Goal: Task Accomplishment & Management: Use online tool/utility

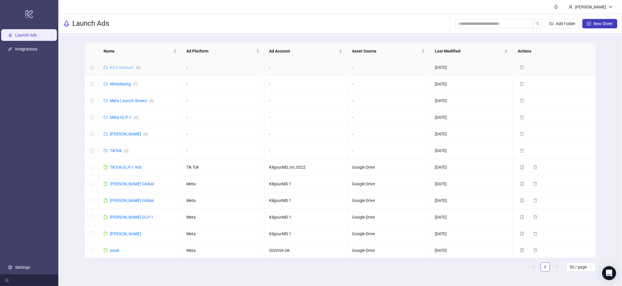
click at [127, 68] on link "KG3 Account ( 6 )" at bounding box center [125, 67] width 31 height 5
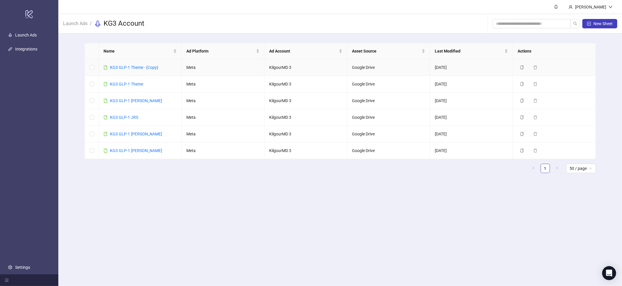
click at [127, 68] on link "KG3 GLP-1 Theme - {Copy}" at bounding box center [134, 67] width 48 height 5
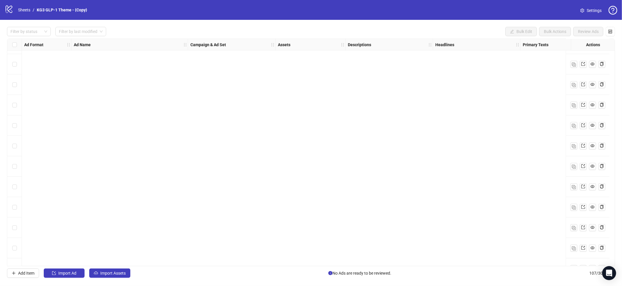
scroll to position [1973, 0]
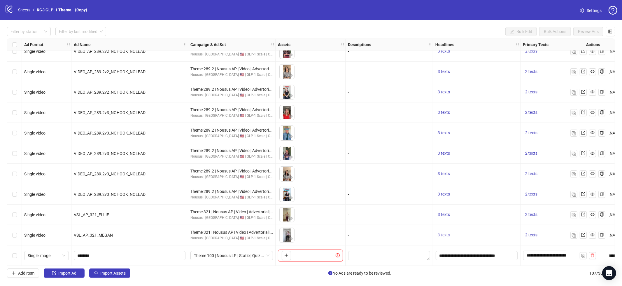
click at [444, 233] on span "3 texts" at bounding box center [444, 235] width 12 height 5
click at [435, 228] on div "3 texts" at bounding box center [477, 235] width 88 height 20
drag, startPoint x: 527, startPoint y: 250, endPoint x: 532, endPoint y: 252, distance: 5.4
click at [527, 251] on textarea "Edit values" at bounding box center [549, 255] width 53 height 9
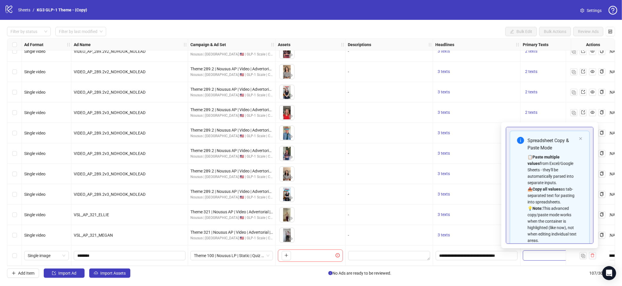
click at [535, 254] on textarea "Edit values" at bounding box center [549, 255] width 53 height 9
click at [580, 137] on icon "close" at bounding box center [581, 138] width 3 height 3
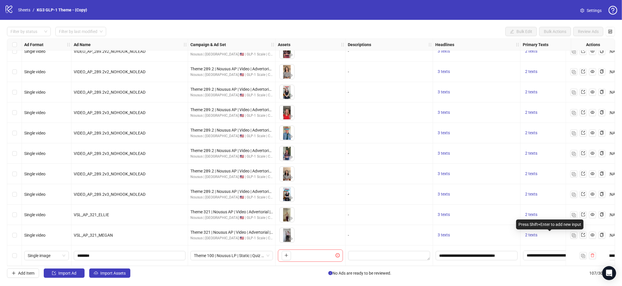
click at [551, 221] on div "Press Shift+Enter to add new input" at bounding box center [549, 224] width 67 height 10
click at [548, 258] on div at bounding box center [549, 255] width 53 height 10
click at [544, 248] on div at bounding box center [550, 255] width 58 height 20
drag, startPoint x: 543, startPoint y: 256, endPoint x: 544, endPoint y: 249, distance: 7.0
click at [543, 255] on textarea "Edit values" at bounding box center [549, 255] width 53 height 9
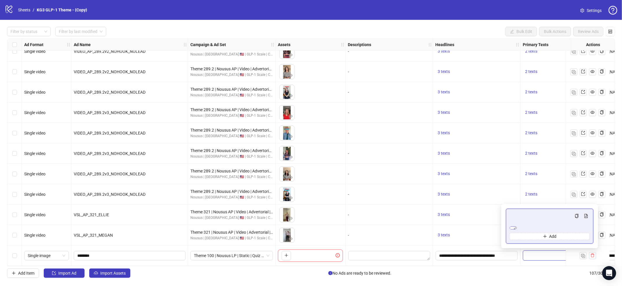
scroll to position [395, 0]
click at [394, 218] on div "-" at bounding box center [390, 215] width 88 height 20
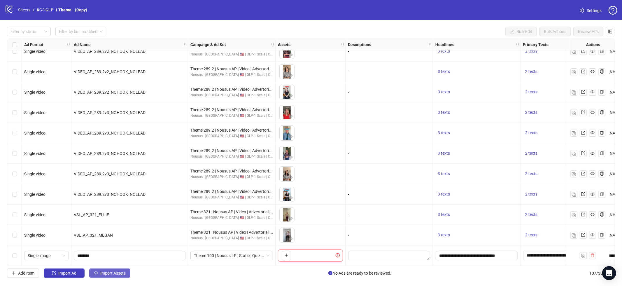
click at [112, 274] on span "Import Assets" at bounding box center [112, 273] width 25 height 5
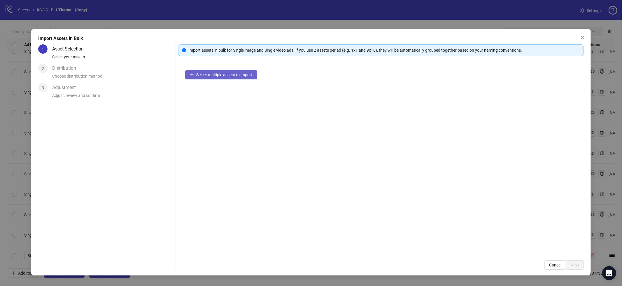
click at [252, 72] on span "Select multiple assets to import" at bounding box center [224, 74] width 56 height 5
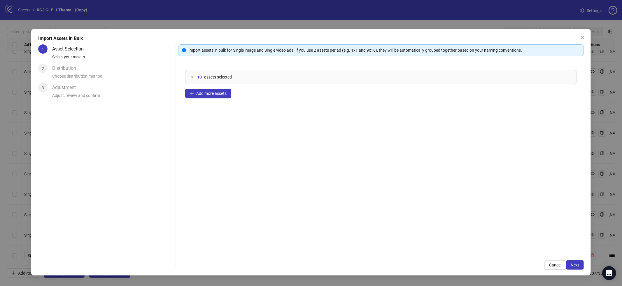
click at [588, 265] on div "Import Assets in Bulk 1 Asset Selection Select your assets 2 Distribution Choos…" at bounding box center [311, 152] width 560 height 246
click at [578, 266] on button "Next" at bounding box center [575, 264] width 18 height 9
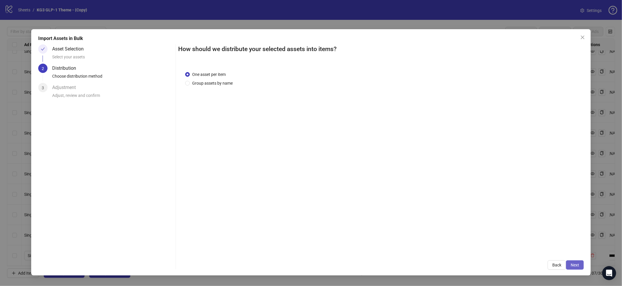
click at [573, 263] on span "Next" at bounding box center [575, 265] width 8 height 5
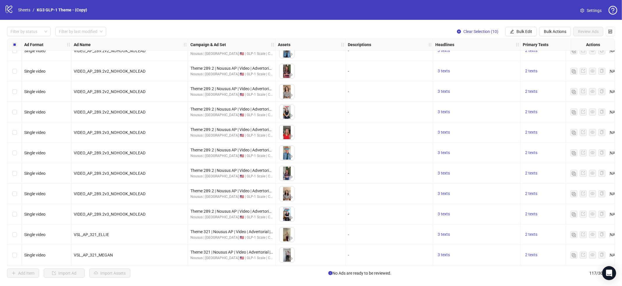
scroll to position [2088, 0]
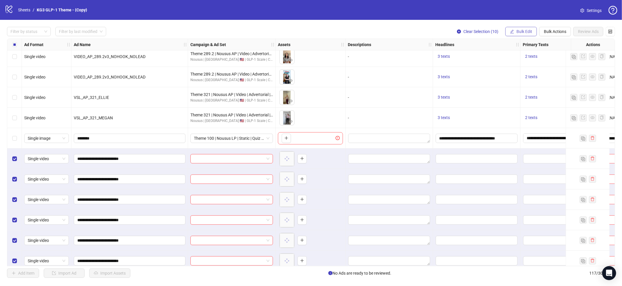
click at [521, 30] on span "Bulk Edit" at bounding box center [525, 31] width 16 height 5
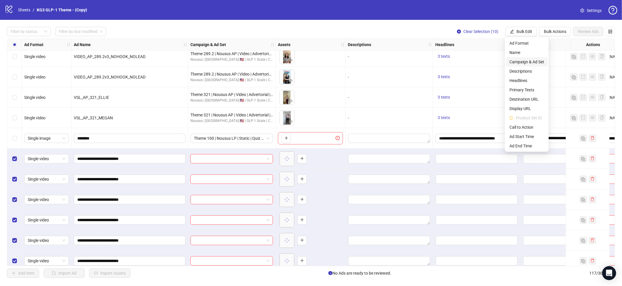
click at [530, 63] on span "Campaign & Ad Set" at bounding box center [527, 62] width 35 height 6
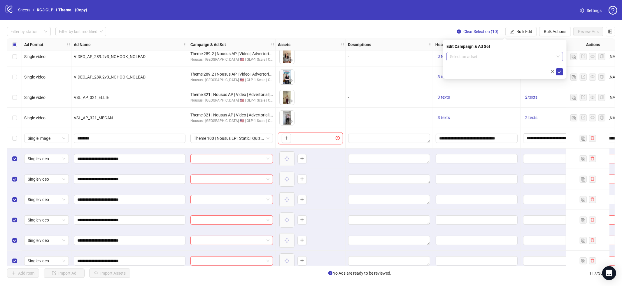
click at [498, 57] on input "search" at bounding box center [502, 56] width 104 height 9
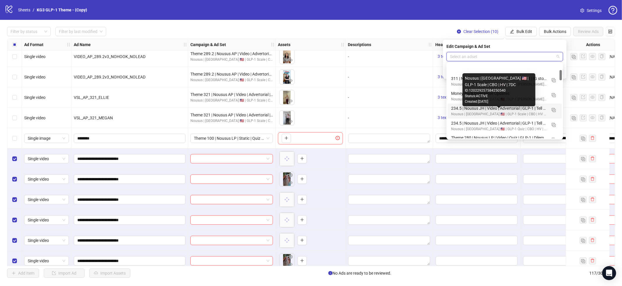
scroll to position [46, 0]
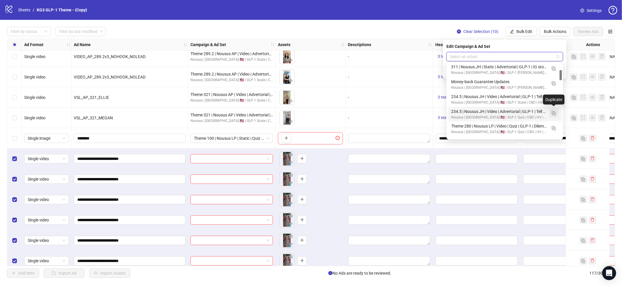
click at [554, 112] on img "button" at bounding box center [554, 113] width 4 height 4
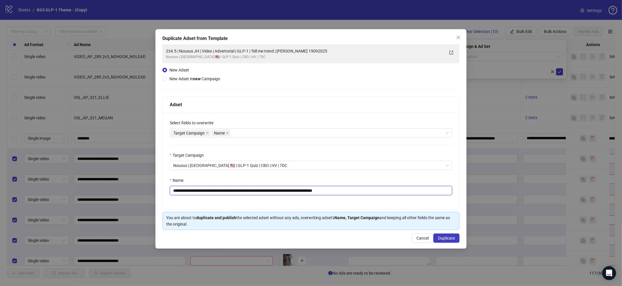
click at [262, 194] on input "**********" at bounding box center [311, 190] width 283 height 9
paste input "text"
type input "**********"
click at [454, 238] on span "Duplicate" at bounding box center [446, 238] width 17 height 5
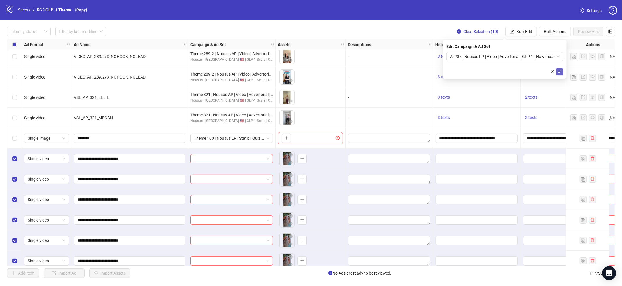
click at [559, 71] on icon "check" at bounding box center [560, 72] width 4 height 4
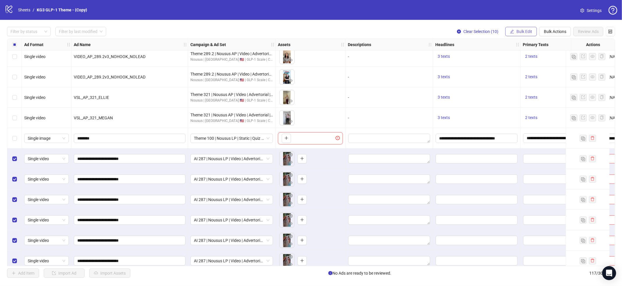
click at [520, 31] on span "Bulk Edit" at bounding box center [525, 31] width 16 height 5
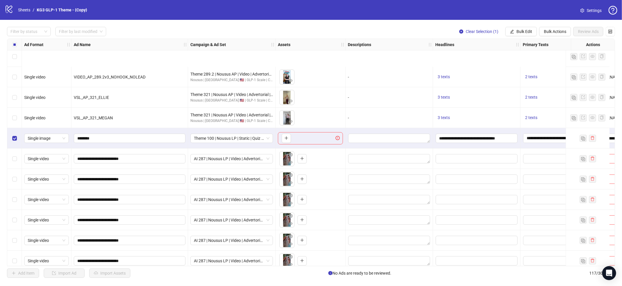
scroll to position [2177, 0]
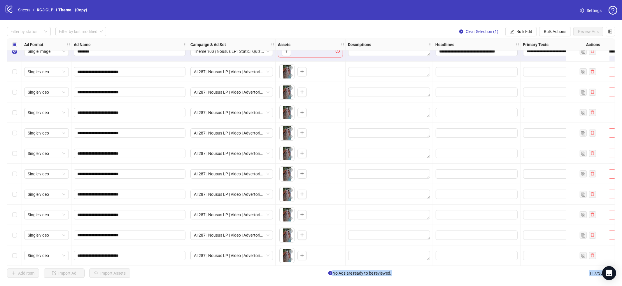
click at [15, 256] on div "Select row 117" at bounding box center [14, 255] width 15 height 20
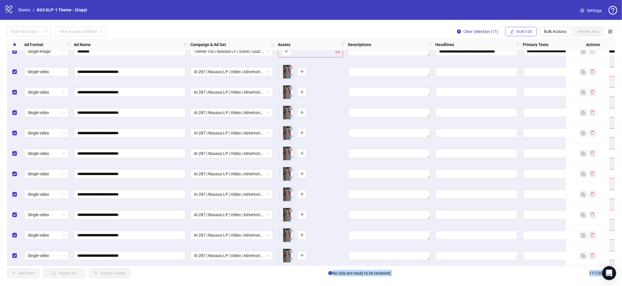
click at [514, 31] on button "Bulk Edit" at bounding box center [522, 31] width 32 height 9
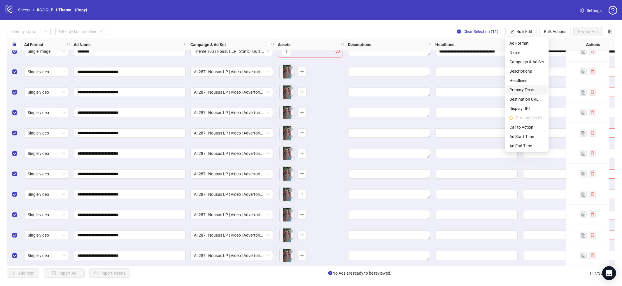
click at [526, 90] on span "Primary Texts" at bounding box center [527, 90] width 35 height 6
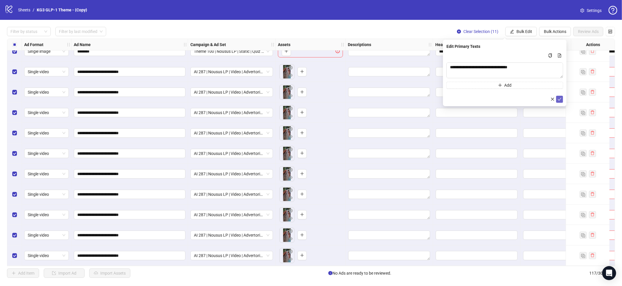
click at [561, 99] on icon "check" at bounding box center [560, 99] width 4 height 4
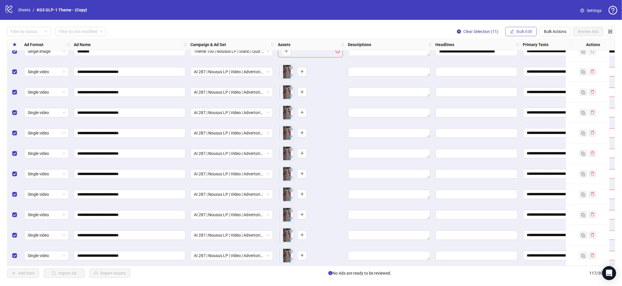
click at [525, 32] on span "Bulk Edit" at bounding box center [525, 31] width 16 height 5
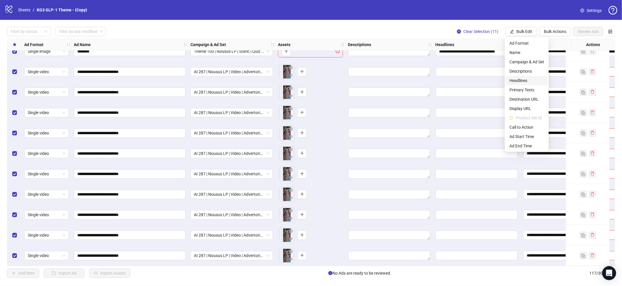
click at [526, 80] on span "Headlines" at bounding box center [527, 80] width 35 height 6
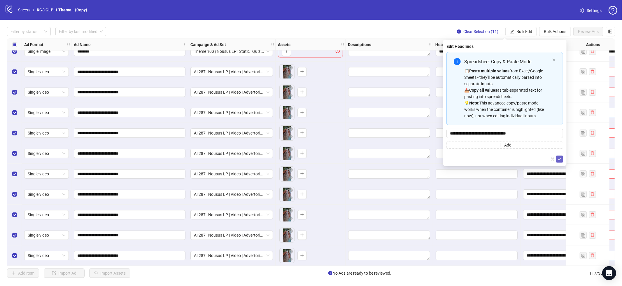
click at [561, 159] on button "submit" at bounding box center [559, 159] width 7 height 7
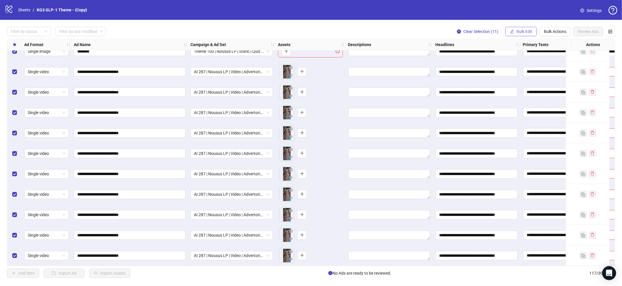
drag, startPoint x: 523, startPoint y: 31, endPoint x: 533, endPoint y: 81, distance: 50.1
click at [523, 32] on span "Bulk Edit" at bounding box center [525, 31] width 16 height 5
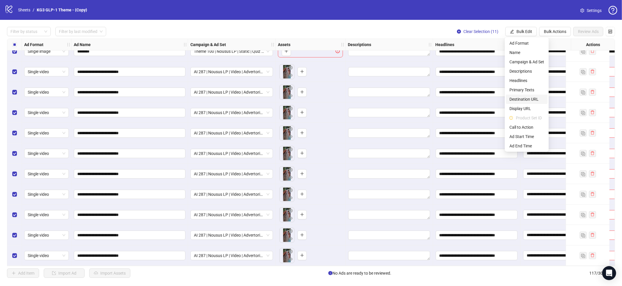
click at [531, 101] on span "Destination URL" at bounding box center [527, 99] width 35 height 6
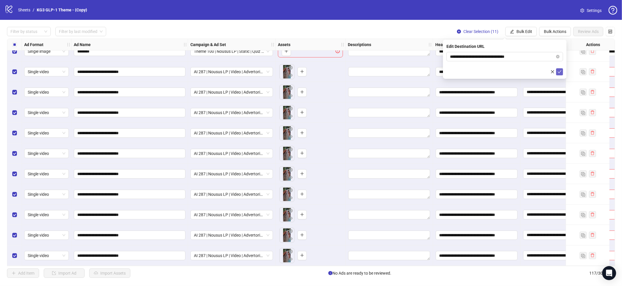
click at [560, 72] on icon "check" at bounding box center [560, 71] width 4 height 3
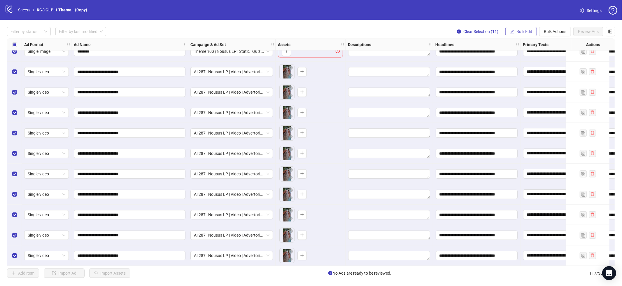
click at [520, 31] on span "Bulk Edit" at bounding box center [525, 31] width 16 height 5
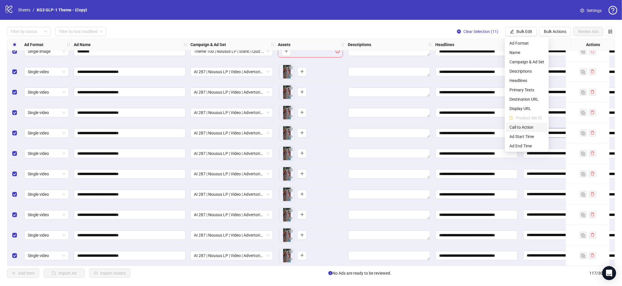
drag, startPoint x: 523, startPoint y: 128, endPoint x: 531, endPoint y: 131, distance: 8.8
click at [523, 128] on span "Call to Action" at bounding box center [527, 127] width 35 height 6
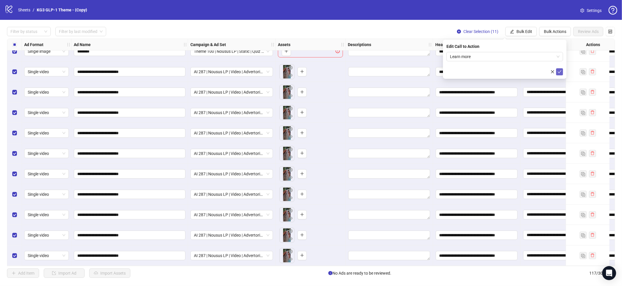
click at [559, 71] on icon "check" at bounding box center [560, 72] width 4 height 4
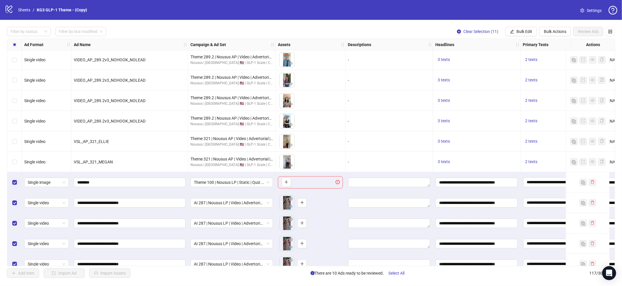
scroll to position [2031, 0]
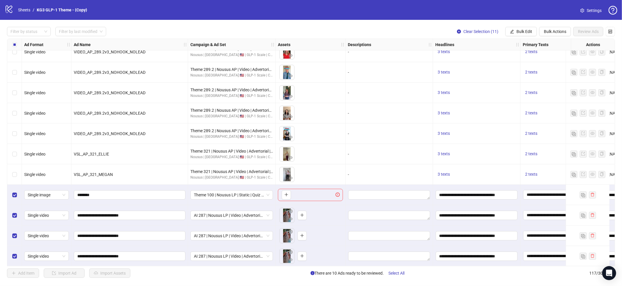
click at [9, 198] on div "Select row 107" at bounding box center [14, 195] width 15 height 20
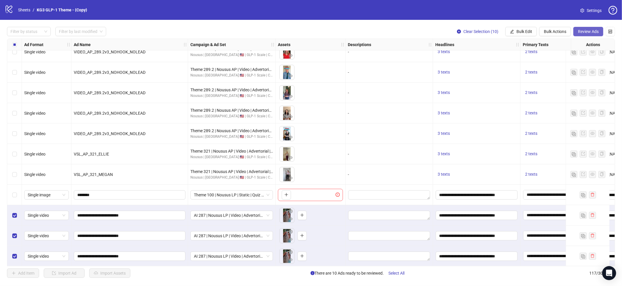
click at [589, 30] on span "Review Ads" at bounding box center [588, 31] width 21 height 5
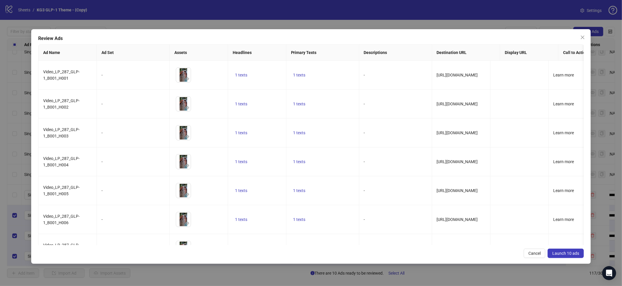
click at [567, 254] on span "Launch 10 ads" at bounding box center [566, 253] width 27 height 5
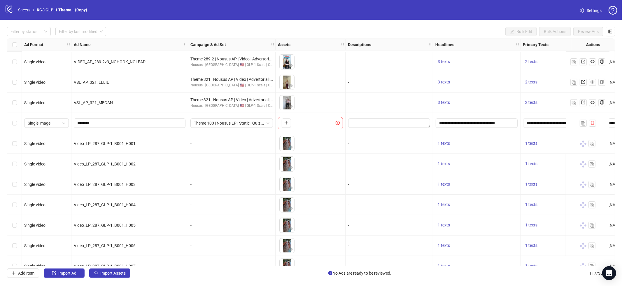
scroll to position [2177, 0]
